Goal: Task Accomplishment & Management: Complete application form

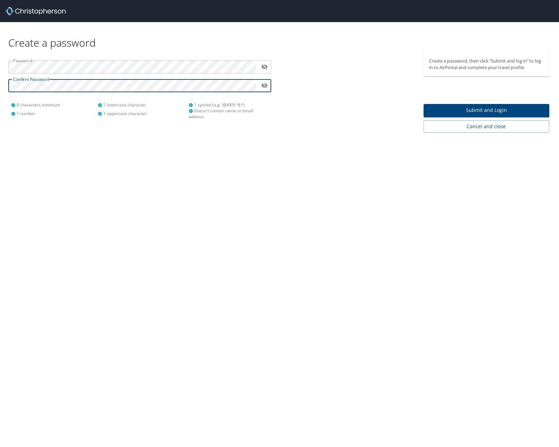
click at [485, 114] on span "Submit and Login" at bounding box center [486, 110] width 115 height 9
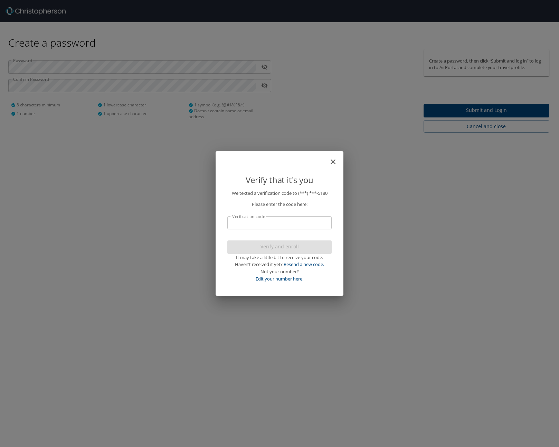
click at [305, 226] on input "Verification code" at bounding box center [280, 222] width 104 height 13
type input "634920"
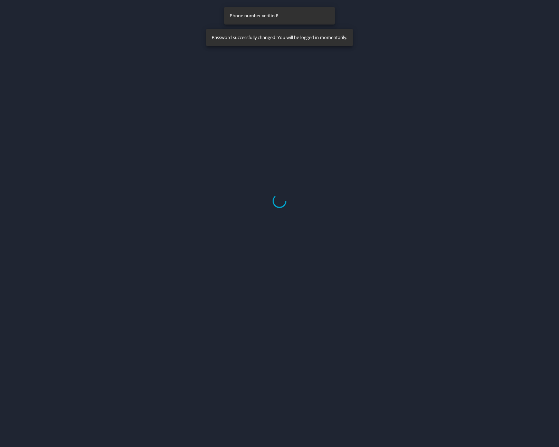
select select "US"
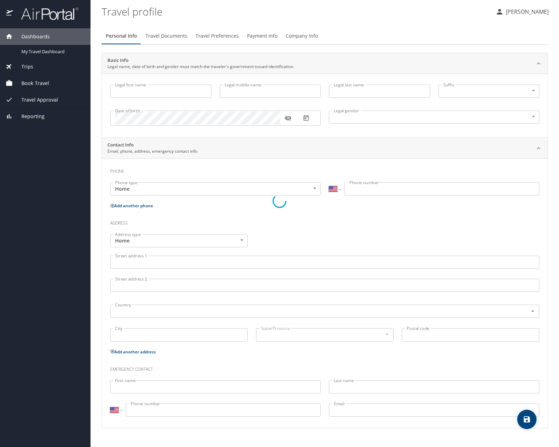
type input "[PERSON_NAME]"
type input "White"
type input "[DEMOGRAPHIC_DATA]"
select select "US"
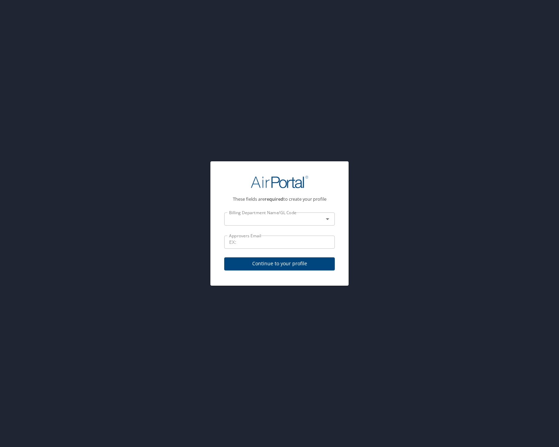
click at [319, 220] on div at bounding box center [323, 219] width 18 height 10
click at [328, 221] on icon "Open" at bounding box center [328, 219] width 8 height 8
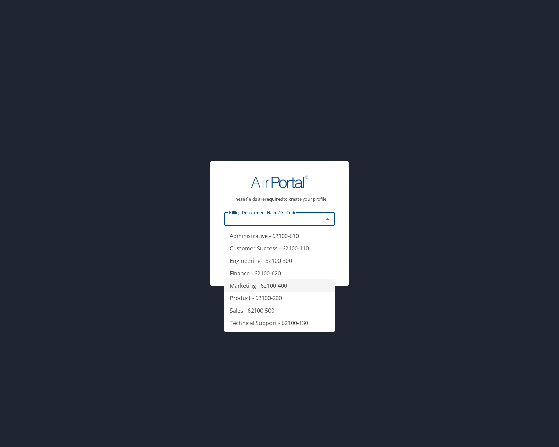
click at [284, 286] on li "Marketing - 62100-400" at bounding box center [279, 286] width 111 height 12
type input "Marketing - 62100-400"
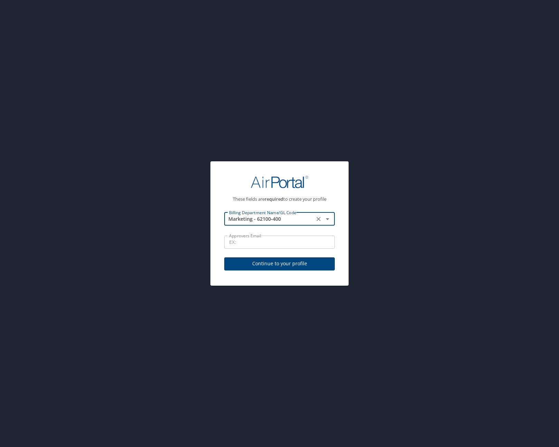
click at [263, 244] on input "Approvers Email" at bounding box center [279, 242] width 111 height 13
click at [250, 236] on input "Approvers Email" at bounding box center [279, 242] width 111 height 13
click at [262, 240] on input "Approvers Email" at bounding box center [279, 242] width 111 height 13
type input "[EMAIL_ADDRESS][DOMAIN_NAME]"
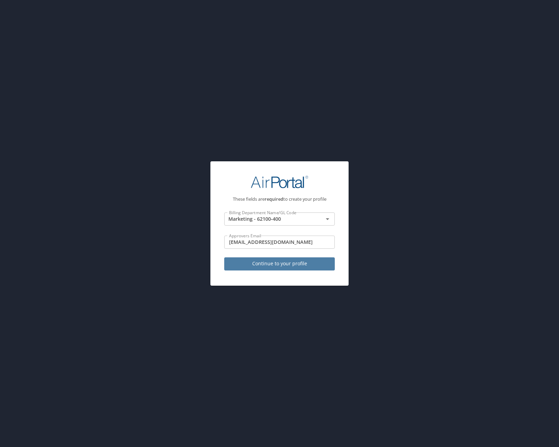
click at [289, 263] on span "Continue to your profile" at bounding box center [280, 264] width 100 height 9
select select "US"
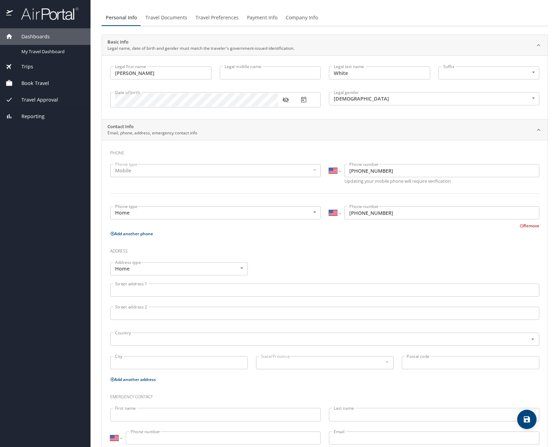
scroll to position [39, 0]
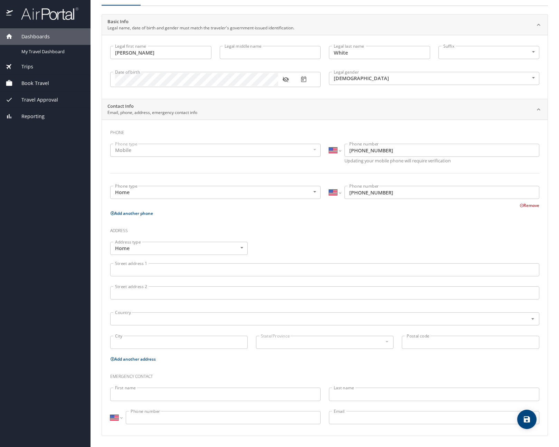
click at [209, 272] on input "Street address 1" at bounding box center [324, 269] width 429 height 13
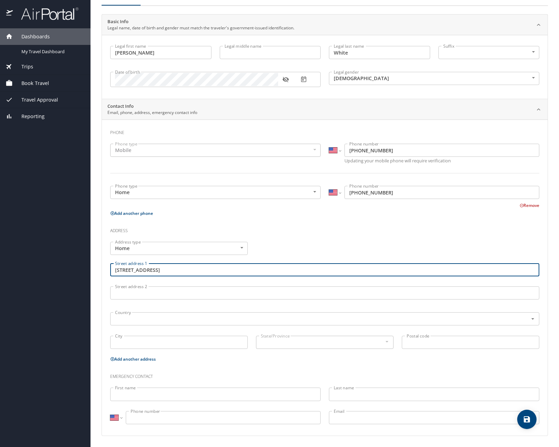
type input "[STREET_ADDRESS]"
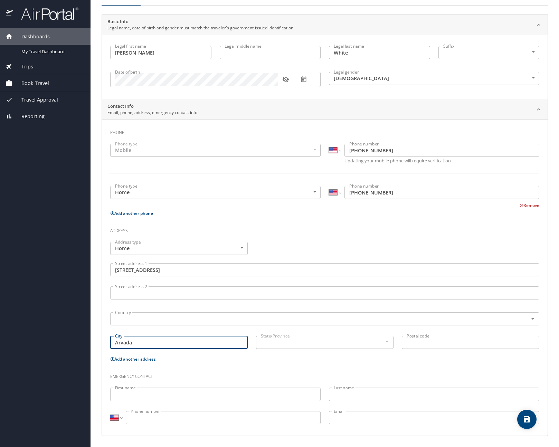
type input "Arvada"
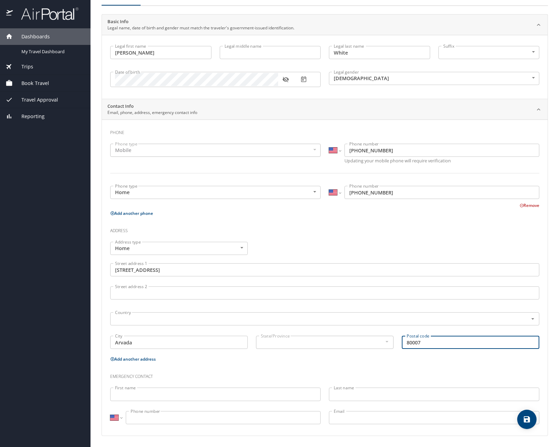
type input "80007"
click at [384, 341] on div at bounding box center [387, 342] width 8 height 8
click at [258, 315] on input "text" at bounding box center [314, 319] width 405 height 9
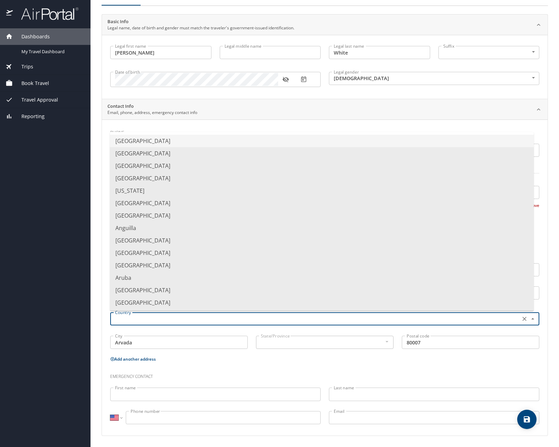
click at [150, 143] on li "[GEOGRAPHIC_DATA]" at bounding box center [322, 141] width 424 height 12
type input "[GEOGRAPHIC_DATA]"
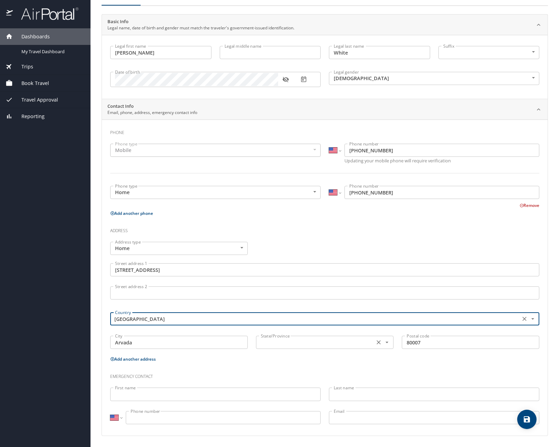
click at [306, 337] on div "State/Province" at bounding box center [325, 342] width 138 height 13
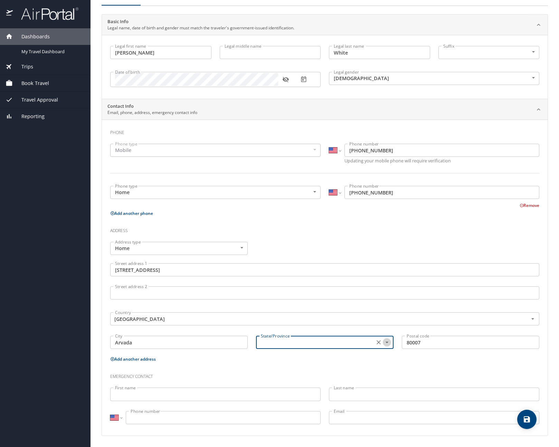
click at [384, 344] on icon "Open" at bounding box center [387, 342] width 7 height 7
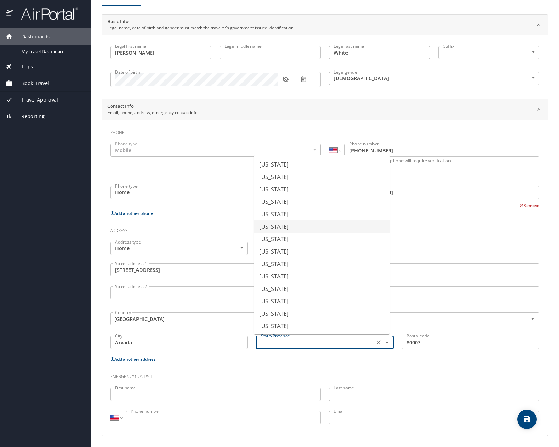
click at [294, 228] on li "[US_STATE]" at bounding box center [322, 227] width 136 height 12
type input "[US_STATE]"
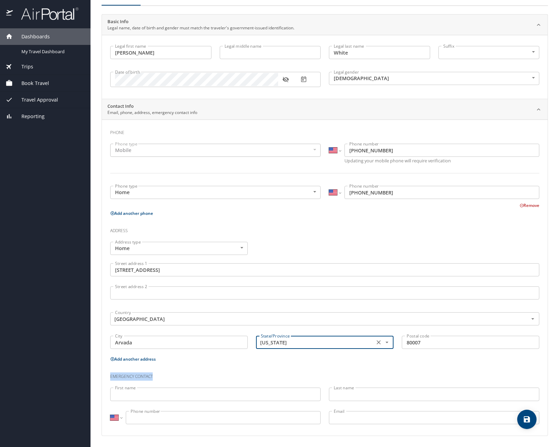
click at [280, 374] on h3 "Emergency contact" at bounding box center [324, 375] width 429 height 12
click at [253, 390] on input "First name" at bounding box center [215, 394] width 211 height 13
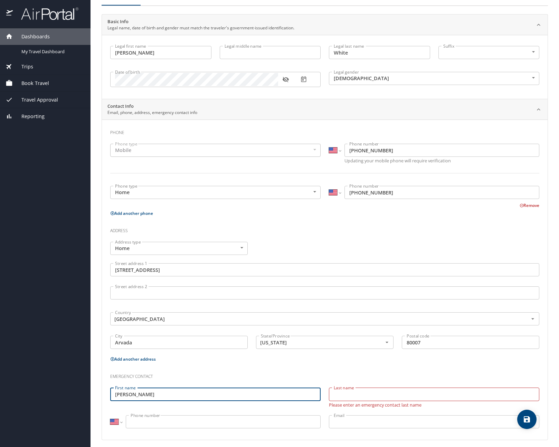
type input "[PERSON_NAME]"
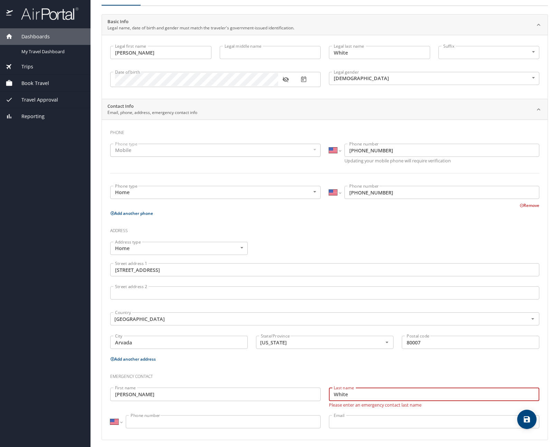
type input "White"
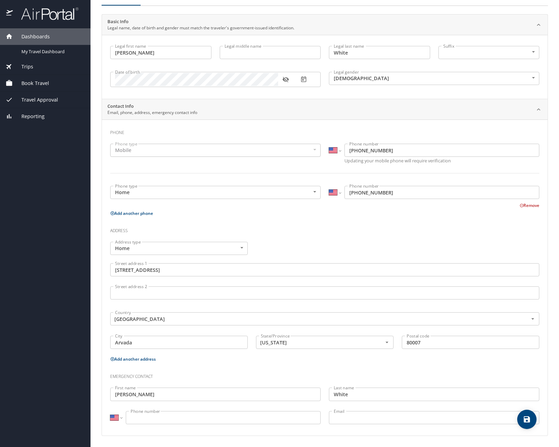
click at [254, 419] on input "Phone number" at bounding box center [223, 417] width 195 height 13
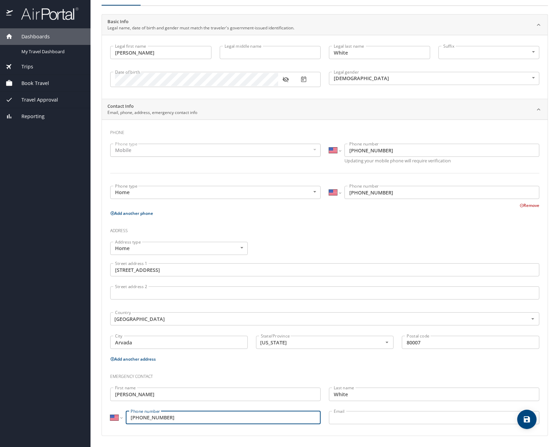
type input "[PHONE_NUMBER]"
click at [399, 425] on p at bounding box center [434, 426] width 211 height 2
click at [401, 421] on input "Email" at bounding box center [434, 417] width 211 height 13
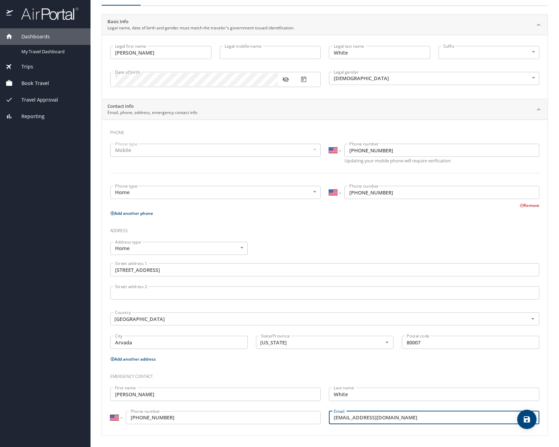
type input "[EMAIL_ADDRESS][DOMAIN_NAME]"
click at [323, 372] on h3 "Emergency contact" at bounding box center [324, 375] width 429 height 12
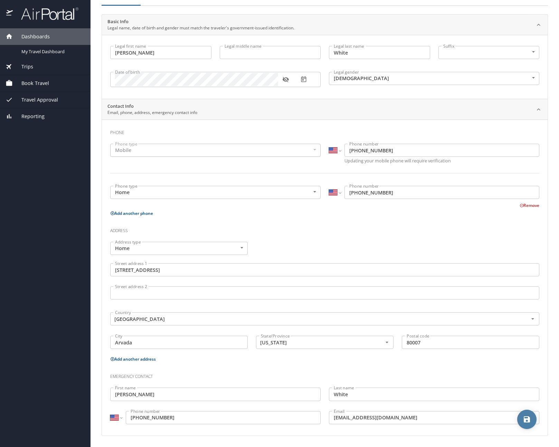
click at [530, 420] on icon "save" at bounding box center [527, 420] width 6 height 6
select select "US"
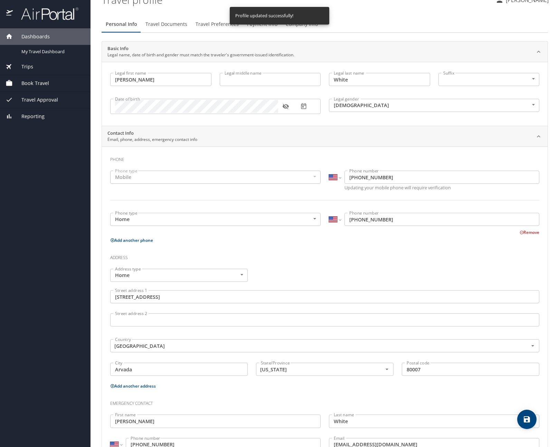
scroll to position [0, 0]
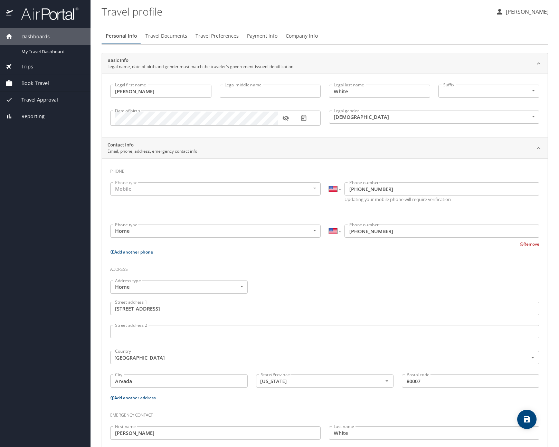
click at [176, 36] on span "Travel Documents" at bounding box center [167, 36] width 42 height 9
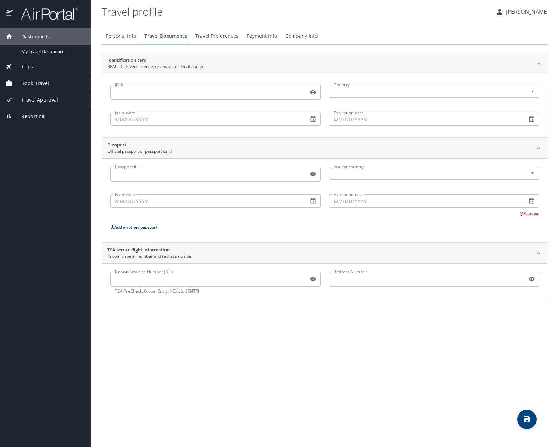
click at [248, 279] on input "Known Traveler Number (KTN)" at bounding box center [207, 279] width 195 height 13
click at [249, 280] on input "Known Traveler Number (KTN)" at bounding box center [207, 279] width 195 height 13
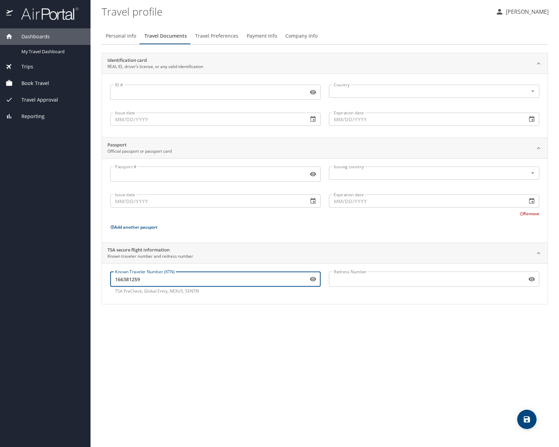
type input "166381259"
click at [394, 283] on input "Redress Number" at bounding box center [426, 279] width 195 height 13
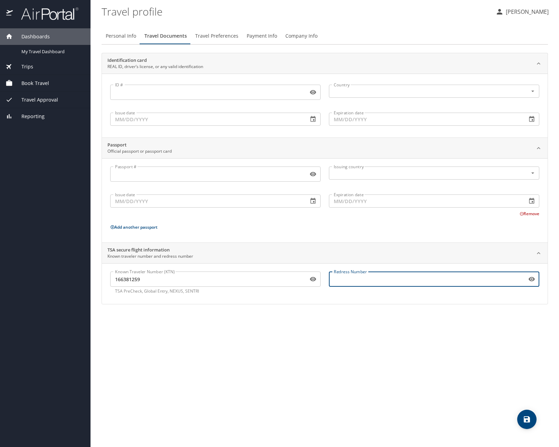
click at [528, 426] on button "save" at bounding box center [527, 419] width 19 height 19
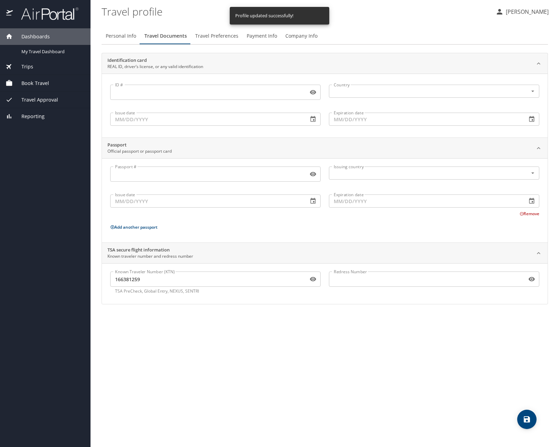
click at [211, 35] on span "Travel Preferences" at bounding box center [216, 36] width 43 height 9
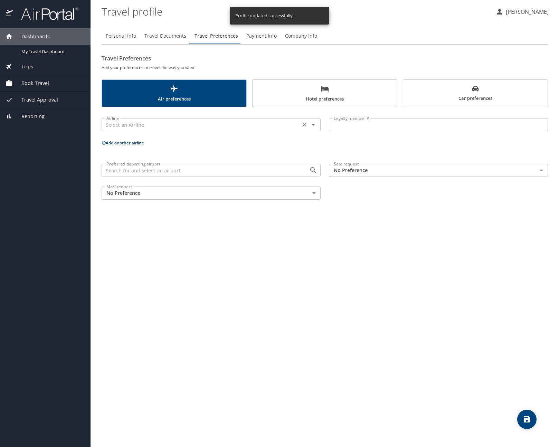
click at [270, 130] on div "Airline" at bounding box center [211, 124] width 219 height 13
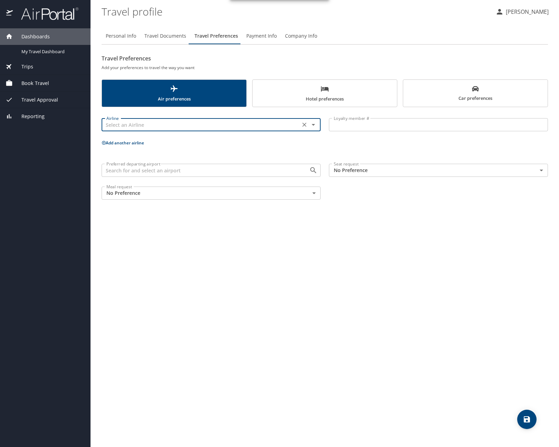
click at [283, 122] on input "text" at bounding box center [201, 124] width 195 height 9
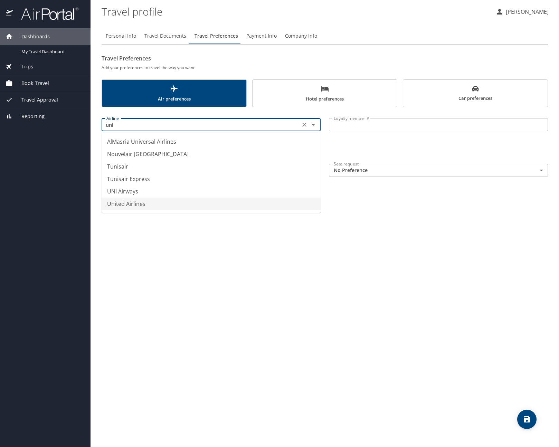
click at [134, 203] on li "United Airlines" at bounding box center [211, 204] width 219 height 12
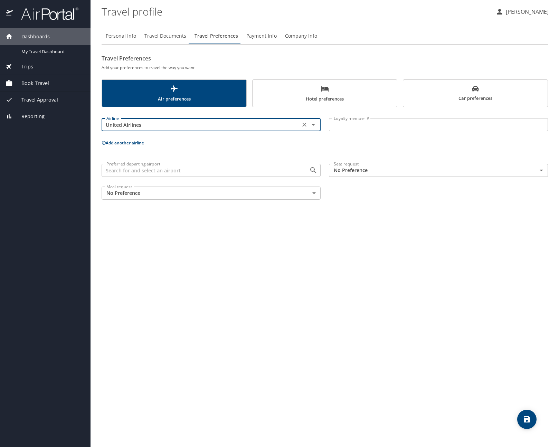
type input "United Airlines"
click at [204, 252] on div "Personal Info Travel Documents Travel Preferences Payment Info Company Info Tra…" at bounding box center [325, 234] width 447 height 425
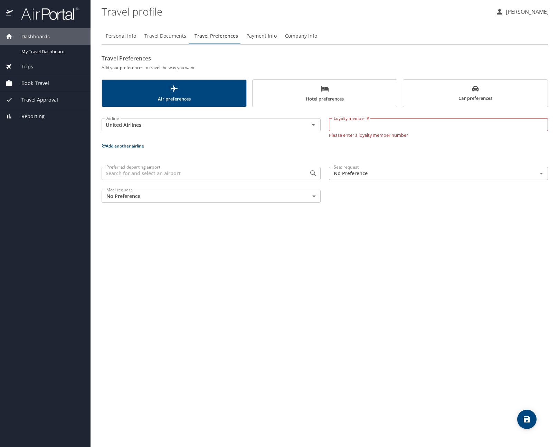
click at [381, 126] on input "Loyalty member #" at bounding box center [438, 124] width 219 height 13
type input "LZB86331"
click at [338, 146] on p "Add another airline" at bounding box center [325, 146] width 447 height 9
click at [353, 177] on div "Seat request No Preference NotApplicable Seat request" at bounding box center [439, 171] width 228 height 23
click at [358, 172] on body "Dashboards My Travel Dashboard Trips Current / Future Trips Past Trips Trips Mi…" at bounding box center [279, 223] width 559 height 447
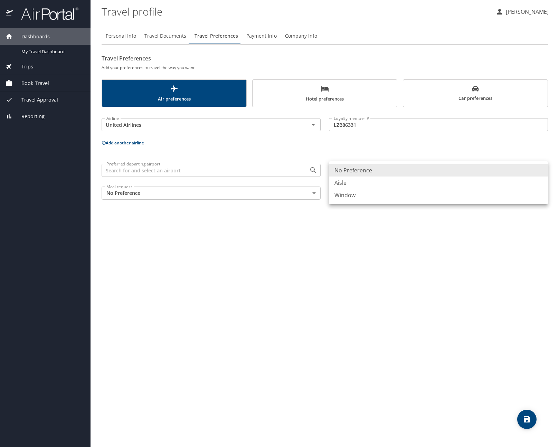
click at [362, 185] on li "Aisle" at bounding box center [438, 183] width 219 height 12
type input "Aisle"
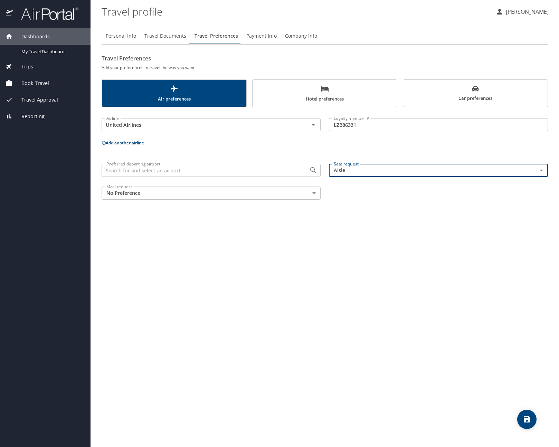
click at [359, 221] on div "Personal Info Travel Documents Travel Preferences Payment Info Company Info Tra…" at bounding box center [325, 234] width 447 height 425
click at [222, 170] on input "Preferred departing airport" at bounding box center [201, 170] width 195 height 9
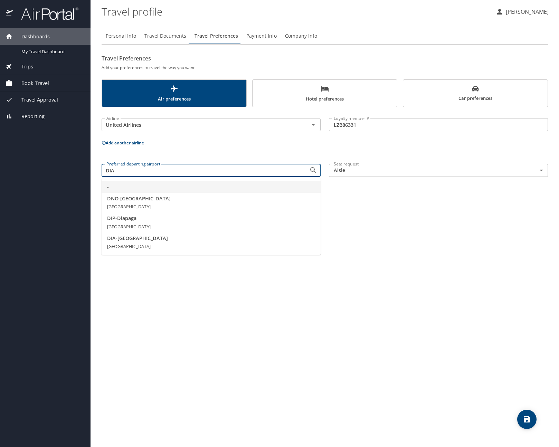
click at [140, 170] on input "DIA" at bounding box center [201, 170] width 195 height 9
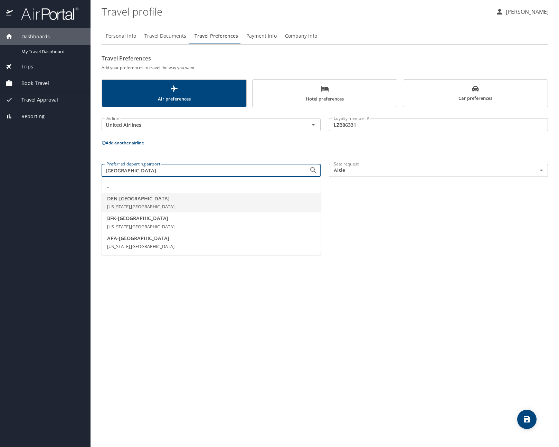
click at [120, 200] on span "DEN - [GEOGRAPHIC_DATA]" at bounding box center [211, 199] width 208 height 8
type input "DEN - [GEOGRAPHIC_DATA]"
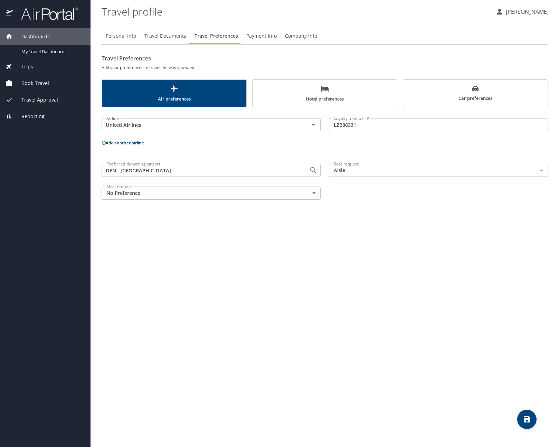
click at [155, 192] on body "Dashboards My Travel Dashboard Trips Current / Future Trips Past Trips Trips Mi…" at bounding box center [279, 223] width 559 height 447
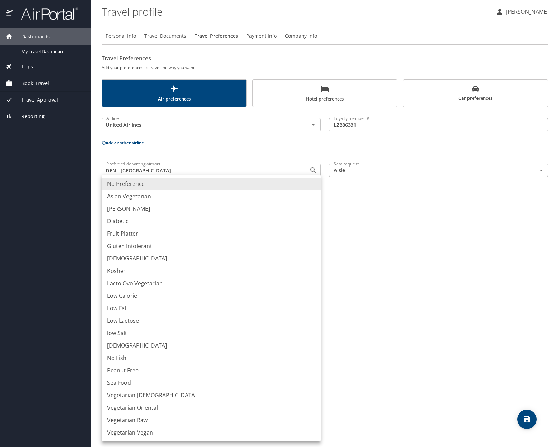
click at [414, 220] on div at bounding box center [279, 223] width 559 height 447
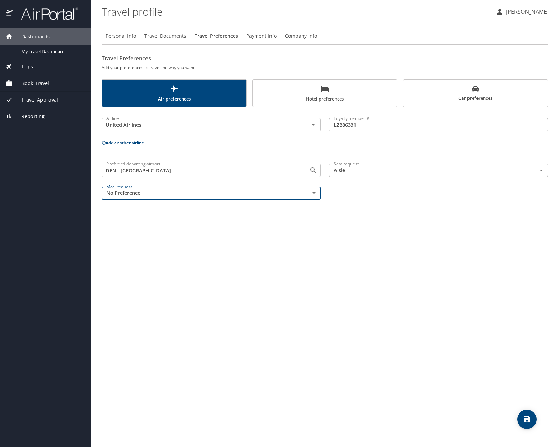
click at [527, 419] on icon "save" at bounding box center [527, 420] width 6 height 6
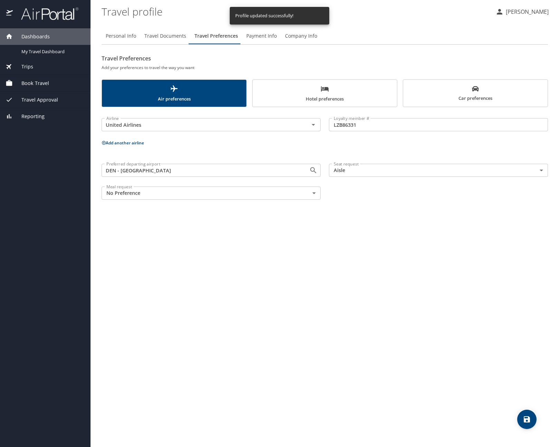
click at [429, 99] on span "Car preferences" at bounding box center [476, 93] width 136 height 17
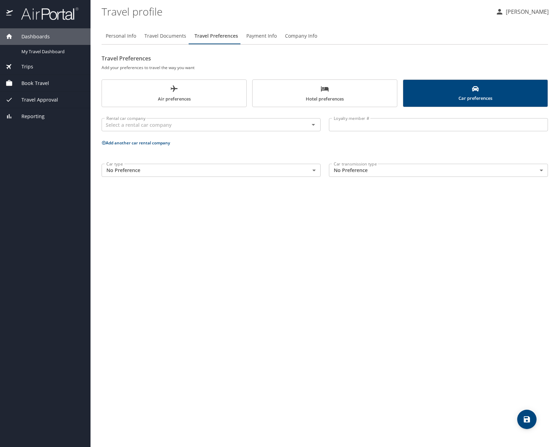
click at [362, 89] on span "Hotel preferences" at bounding box center [325, 94] width 136 height 18
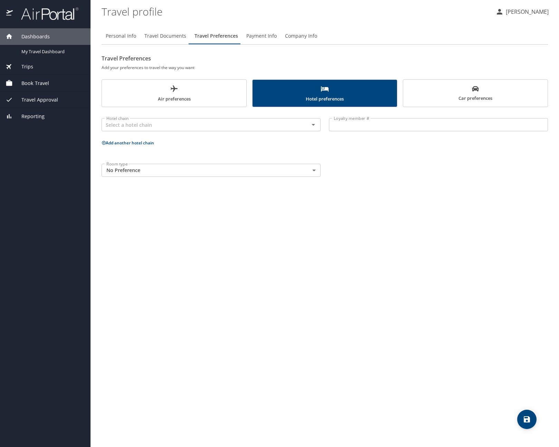
click at [265, 36] on span "Payment Info" at bounding box center [262, 36] width 30 height 9
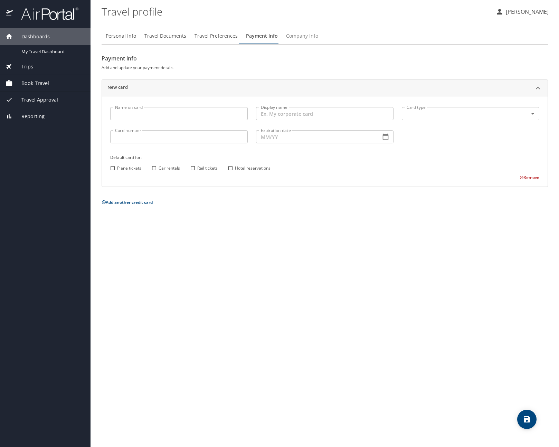
click at [293, 29] on button "Company Info" at bounding box center [302, 36] width 40 height 17
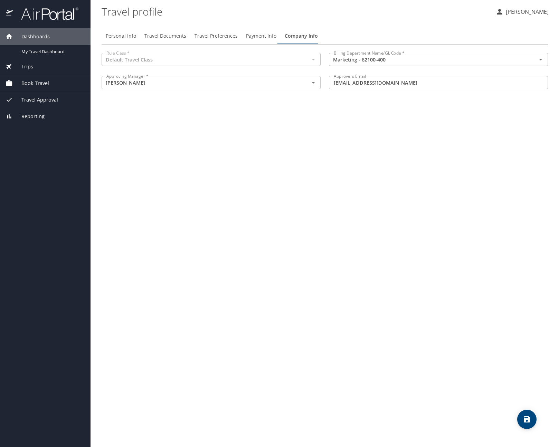
click at [314, 59] on div at bounding box center [313, 60] width 9 height 10
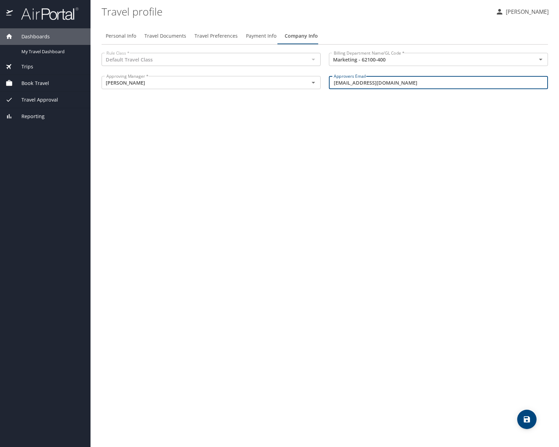
click at [398, 83] on input "[EMAIL_ADDRESS][DOMAIN_NAME]" at bounding box center [438, 82] width 219 height 13
click at [319, 82] on div "[PERSON_NAME] Approving Manager *" at bounding box center [211, 82] width 219 height 13
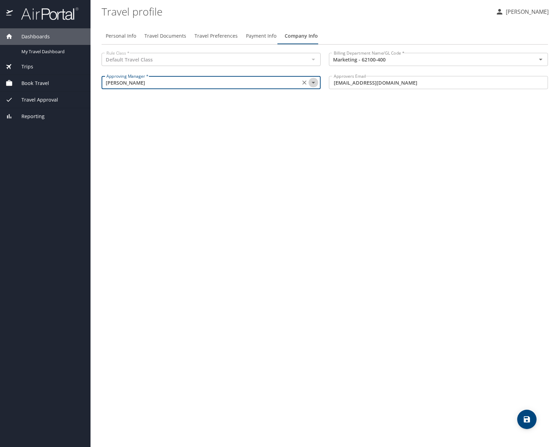
click at [314, 83] on icon "Open" at bounding box center [313, 83] width 3 height 2
click at [243, 194] on div "Personal Info Travel Documents Travel Preferences Payment Info Company Info Rul…" at bounding box center [325, 234] width 447 height 425
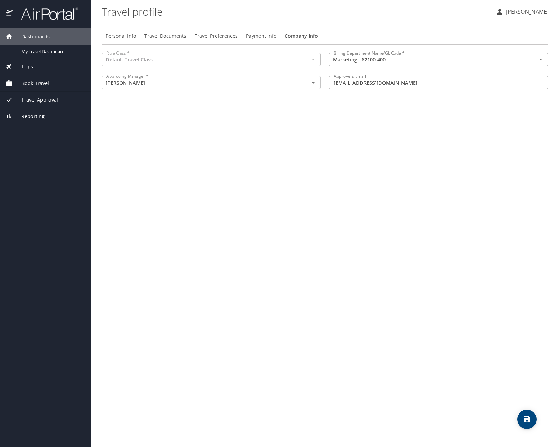
click at [400, 84] on input "[EMAIL_ADDRESS][DOMAIN_NAME]" at bounding box center [438, 82] width 219 height 13
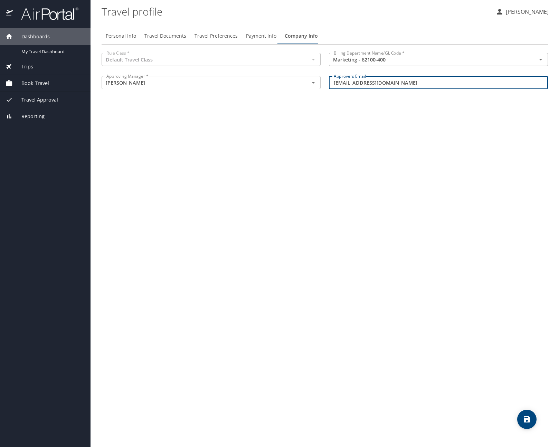
click at [400, 84] on input "[EMAIL_ADDRESS][DOMAIN_NAME]" at bounding box center [438, 82] width 219 height 13
click at [340, 82] on input "[EMAIL_ADDRESS][DOMAIN_NAME]" at bounding box center [438, 82] width 219 height 13
drag, startPoint x: 348, startPoint y: 84, endPoint x: 315, endPoint y: 84, distance: 32.9
click at [335, 84] on input "[EMAIL_ADDRESS][DOMAIN_NAME]" at bounding box center [438, 82] width 219 height 13
type input "[EMAIL_ADDRESS][DOMAIN_NAME]"
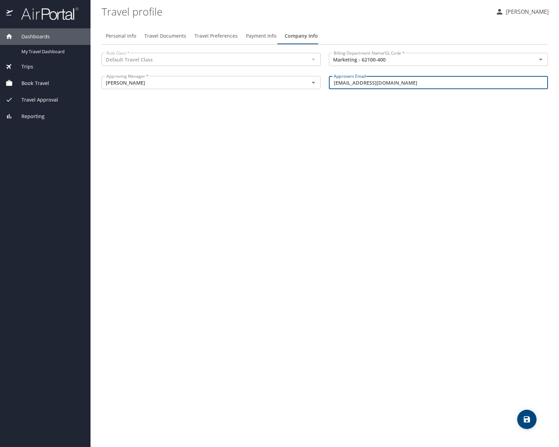
click at [322, 230] on div "Personal Info Travel Documents Travel Preferences Payment Info Company Info Rul…" at bounding box center [325, 234] width 447 height 425
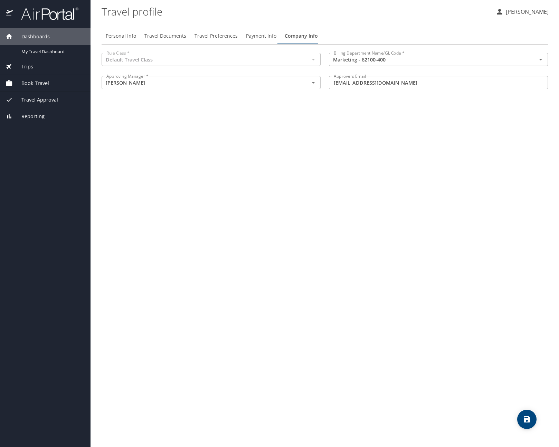
click at [523, 422] on icon "save" at bounding box center [527, 420] width 8 height 8
click at [118, 34] on span "Personal Info" at bounding box center [121, 36] width 30 height 9
select select "US"
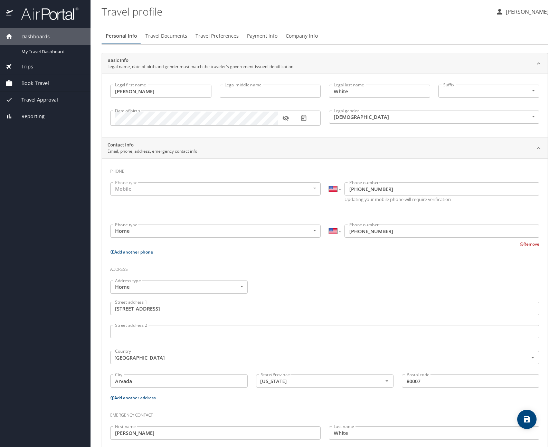
click at [157, 35] on span "Travel Documents" at bounding box center [167, 36] width 42 height 9
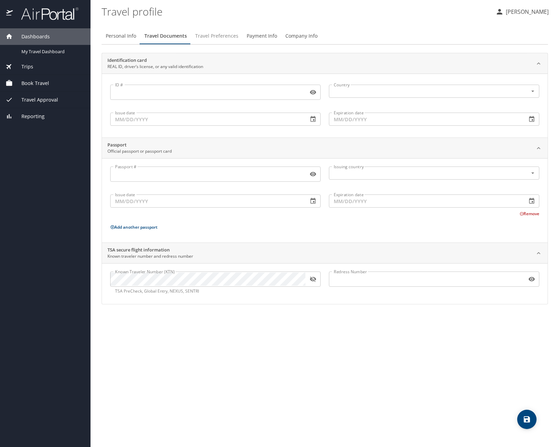
click at [200, 38] on span "Travel Preferences" at bounding box center [216, 36] width 43 height 9
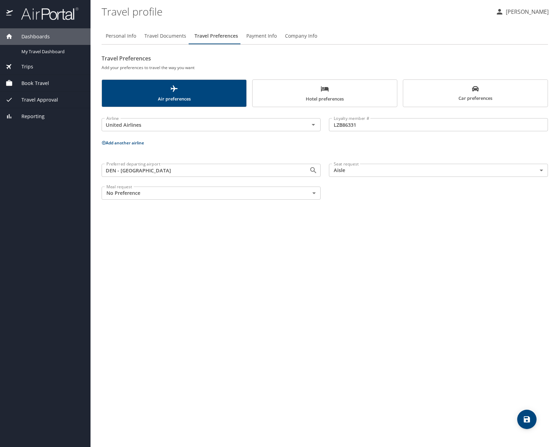
click at [273, 36] on span "Payment Info" at bounding box center [262, 36] width 30 height 9
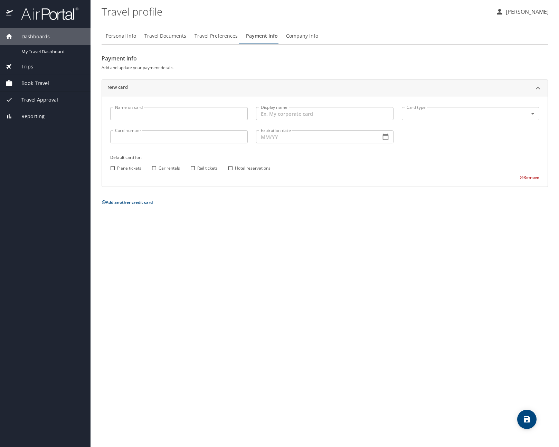
click at [36, 66] on div "Trips" at bounding box center [46, 67] width 80 height 8
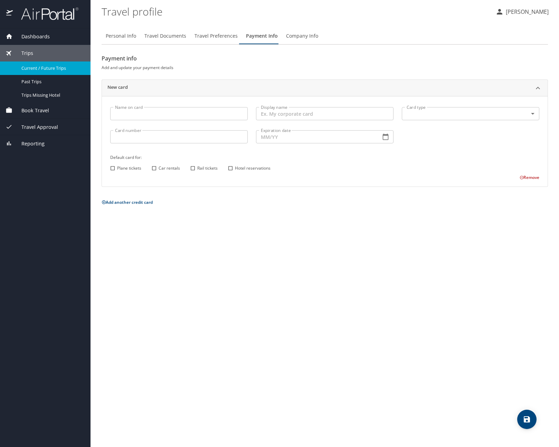
click at [30, 69] on span "Current / Future Trips" at bounding box center [51, 68] width 61 height 7
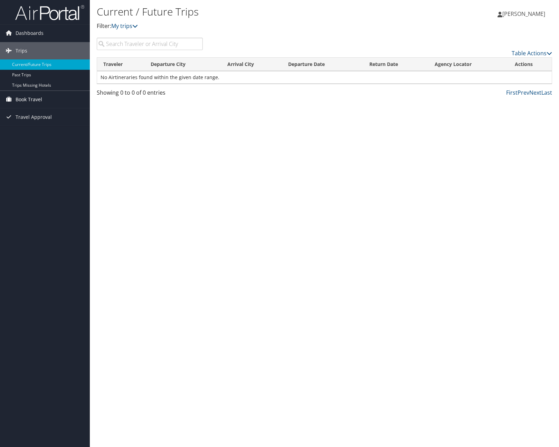
click at [29, 97] on span "Book Travel" at bounding box center [29, 99] width 27 height 17
click at [64, 113] on link "Agent Booking Request" at bounding box center [45, 113] width 90 height 10
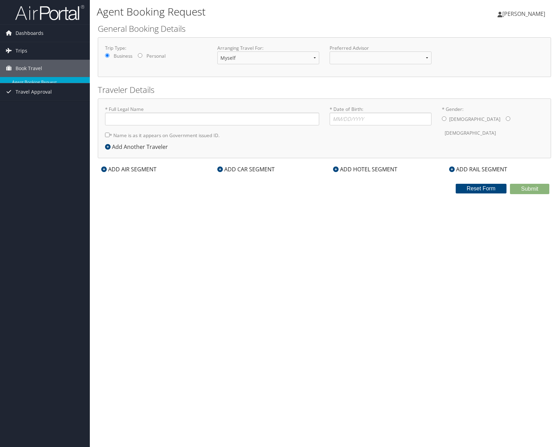
type input "Jon White"
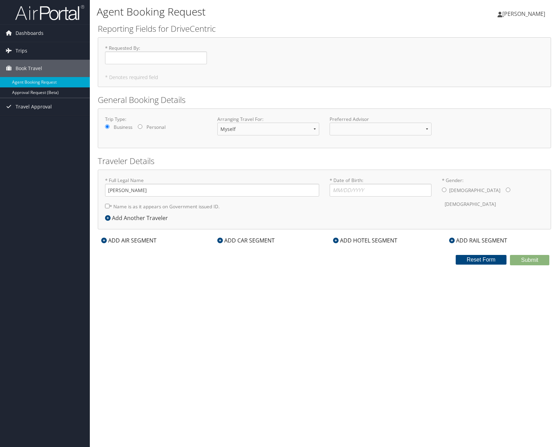
click at [17, 10] on img at bounding box center [49, 12] width 69 height 16
